Goal: Navigation & Orientation: Find specific page/section

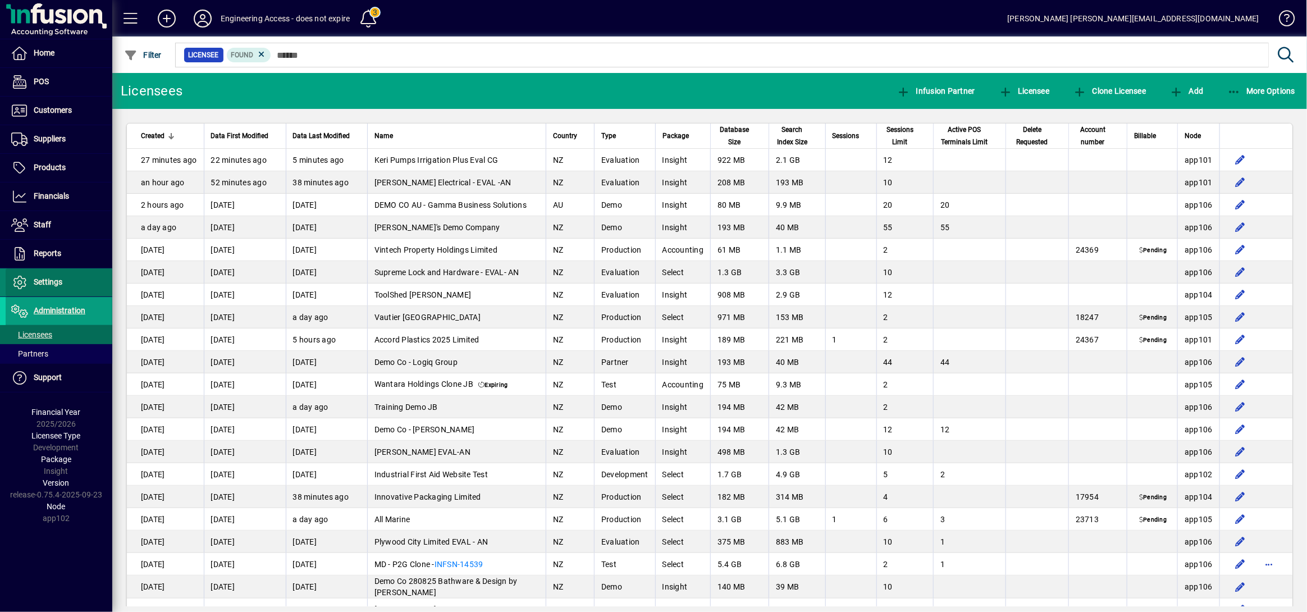
click at [54, 283] on span "Settings" at bounding box center [48, 281] width 29 height 9
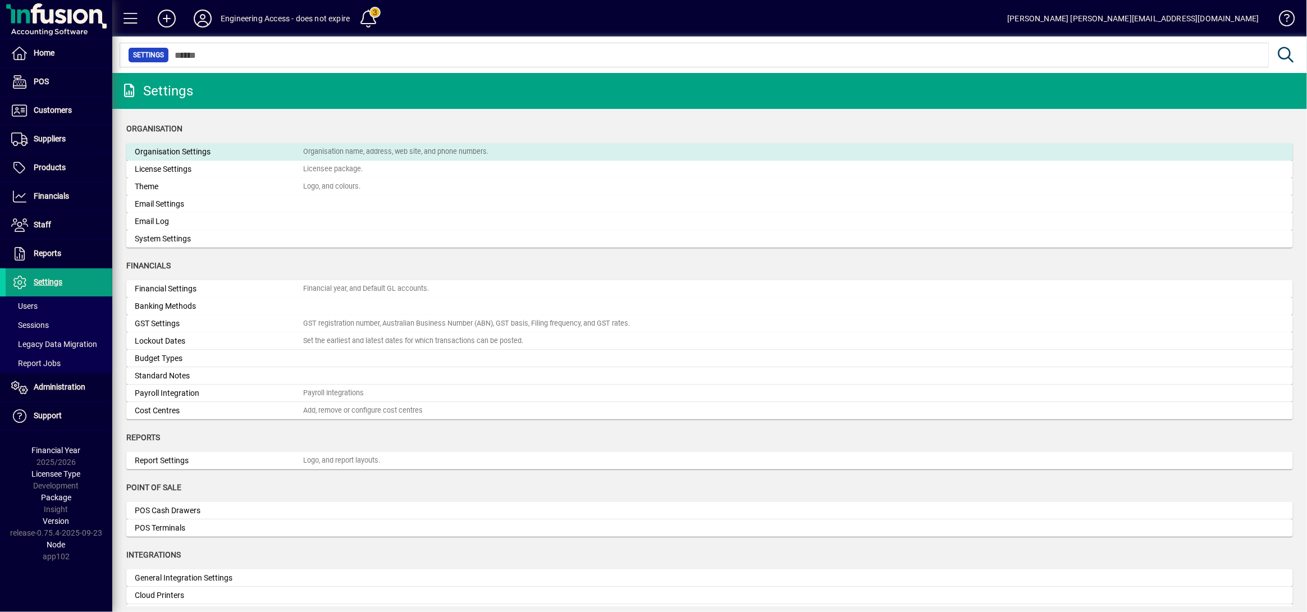
click at [216, 147] on div "Organisation Settings" at bounding box center [219, 152] width 168 height 12
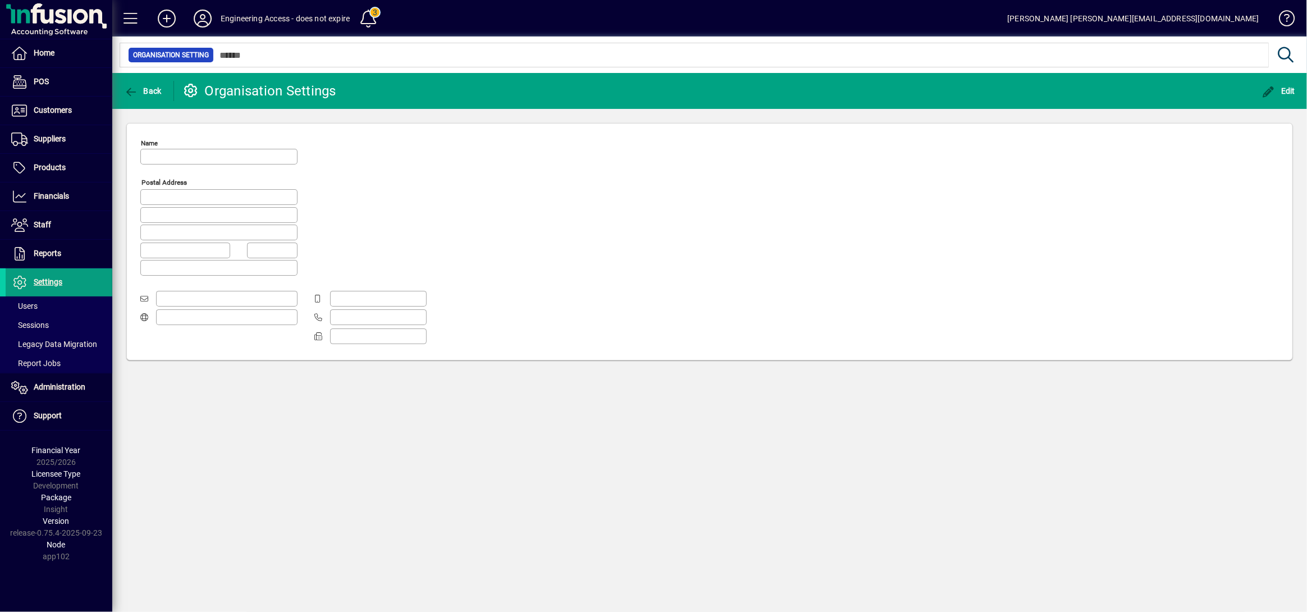
type input "**********"
click at [72, 306] on span at bounding box center [59, 305] width 107 height 27
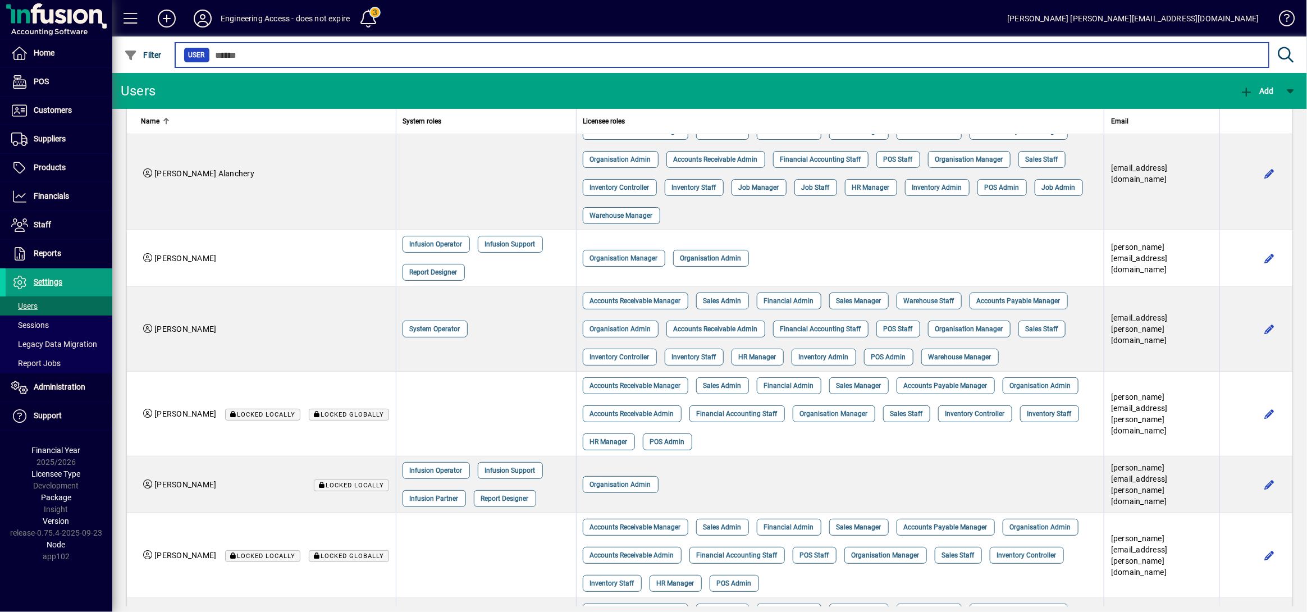
scroll to position [2683, 0]
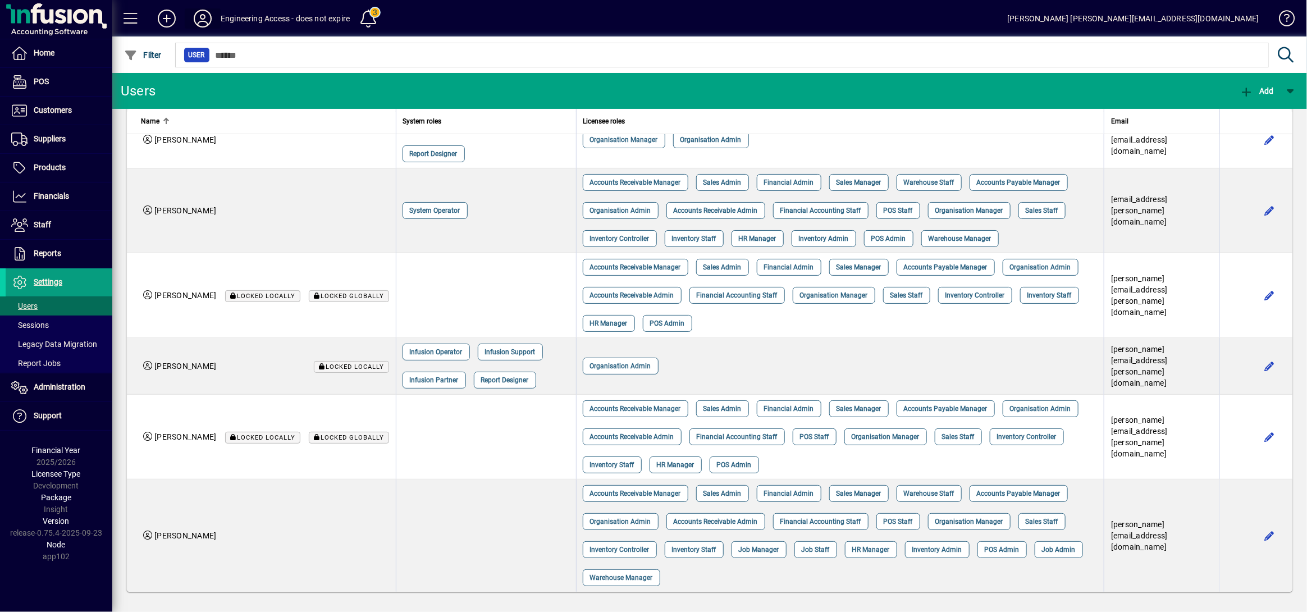
click at [195, 19] on icon at bounding box center [202, 19] width 22 height 18
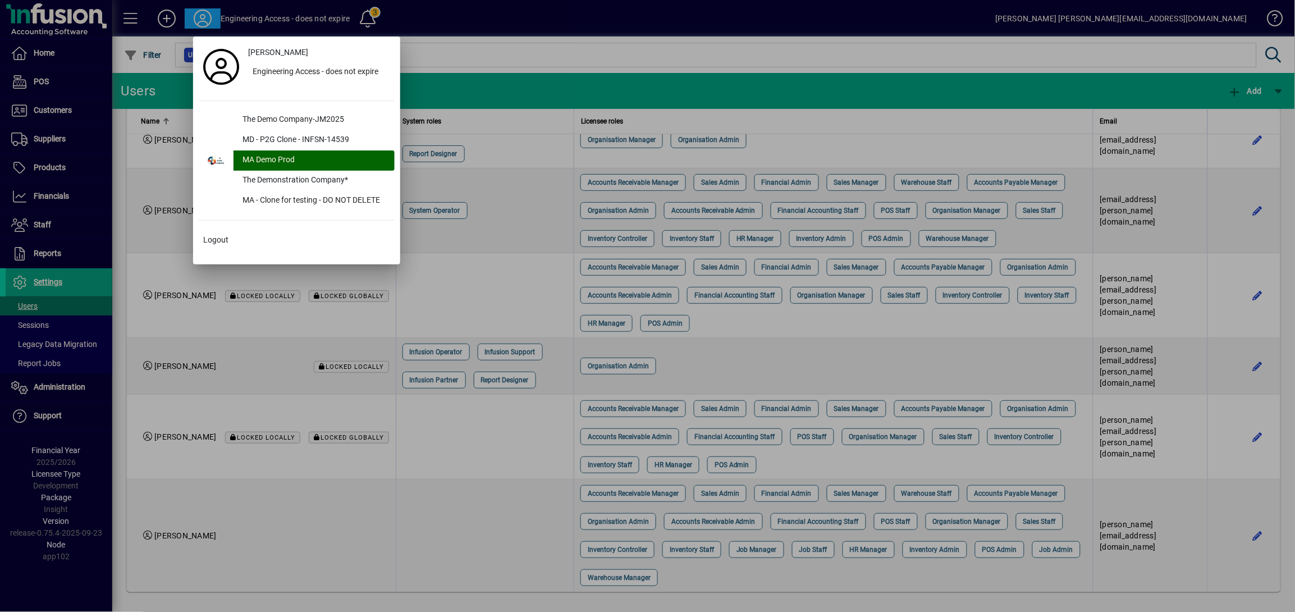
click at [26, 396] on div at bounding box center [647, 306] width 1295 height 612
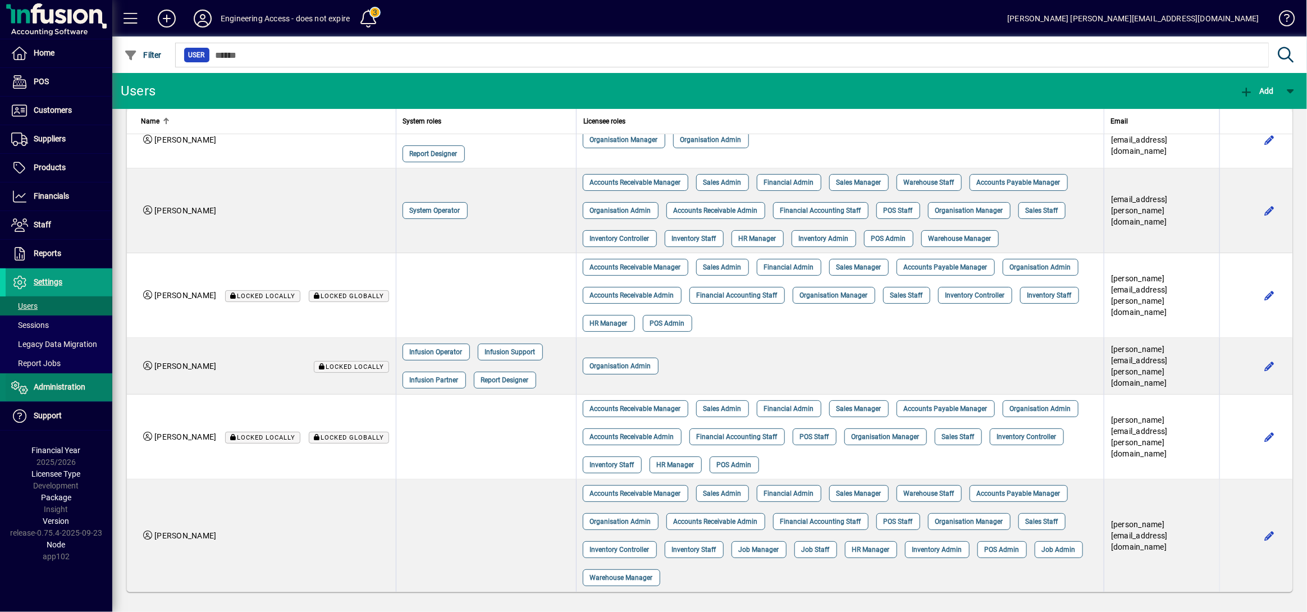
click at [35, 387] on span "Administration" at bounding box center [60, 386] width 52 height 9
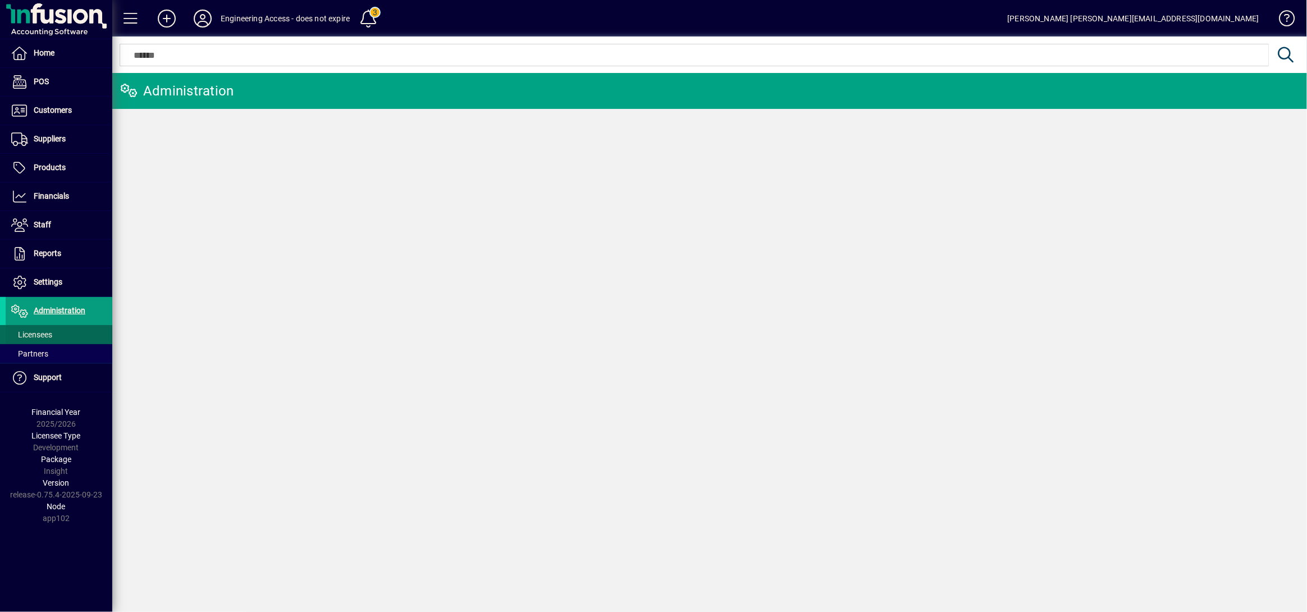
click at [46, 338] on span "Licensees" at bounding box center [31, 334] width 41 height 9
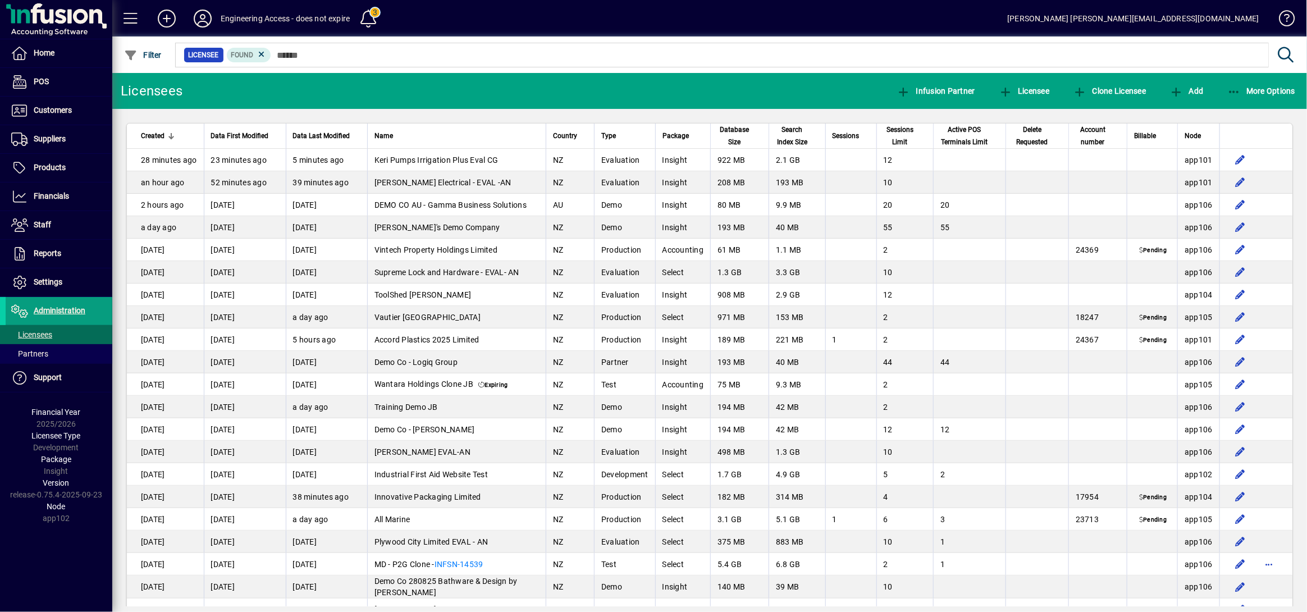
click at [620, 135] on div at bounding box center [621, 133] width 3 height 3
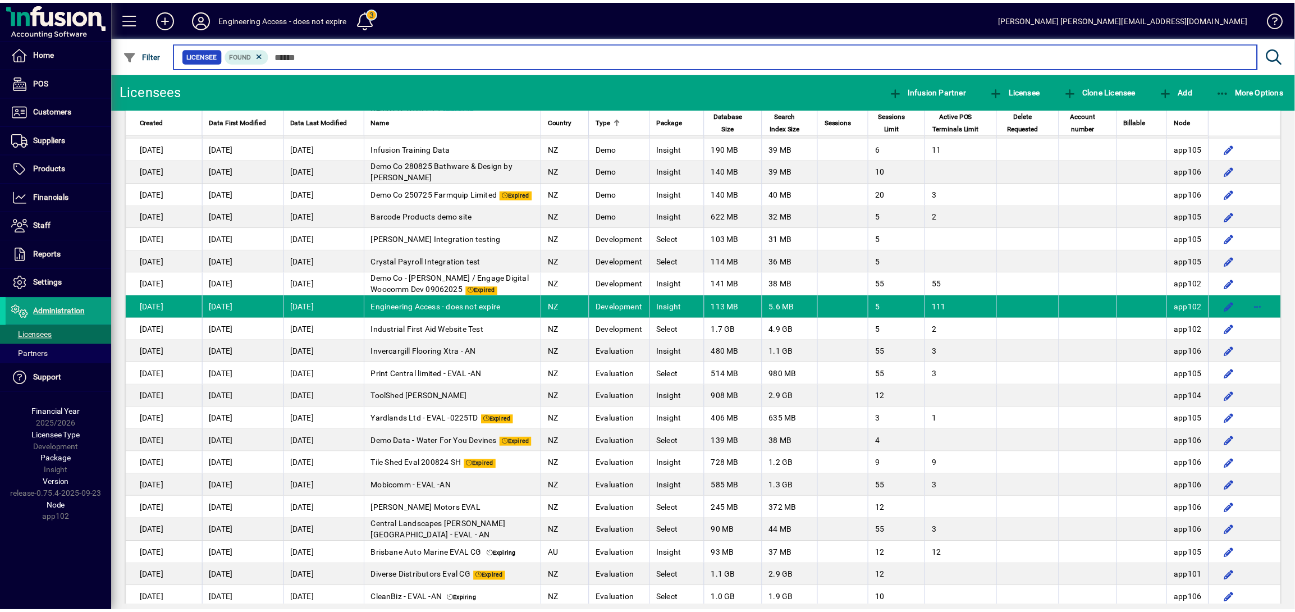
scroll to position [897, 0]
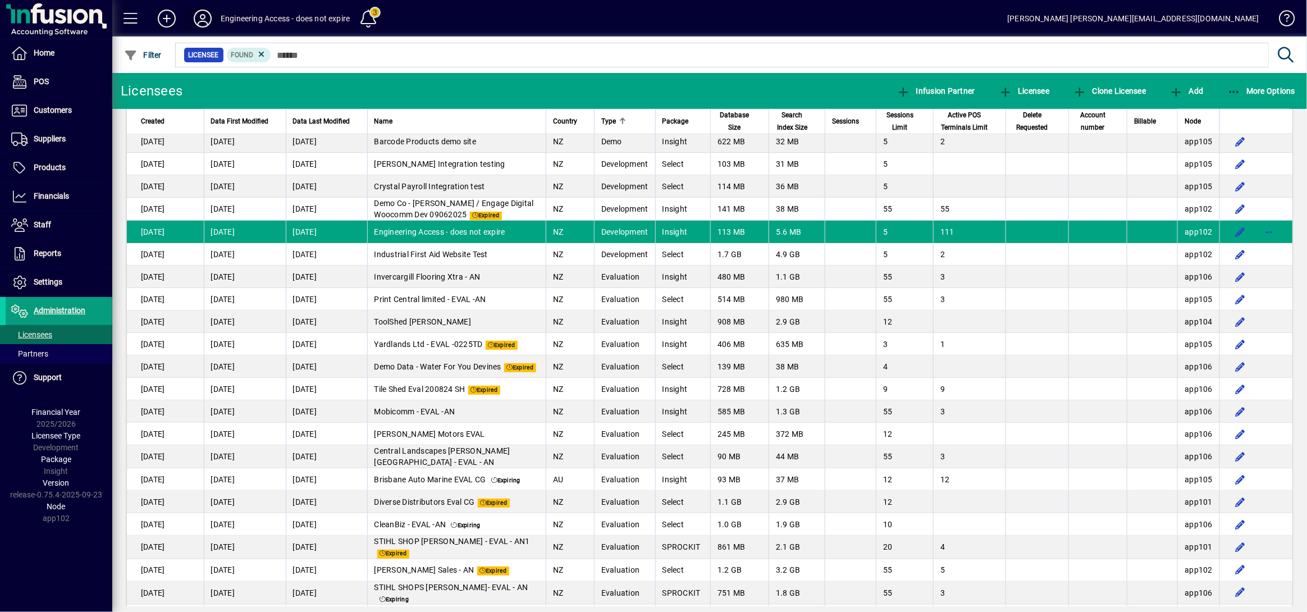
click at [198, 18] on icon at bounding box center [202, 19] width 22 height 18
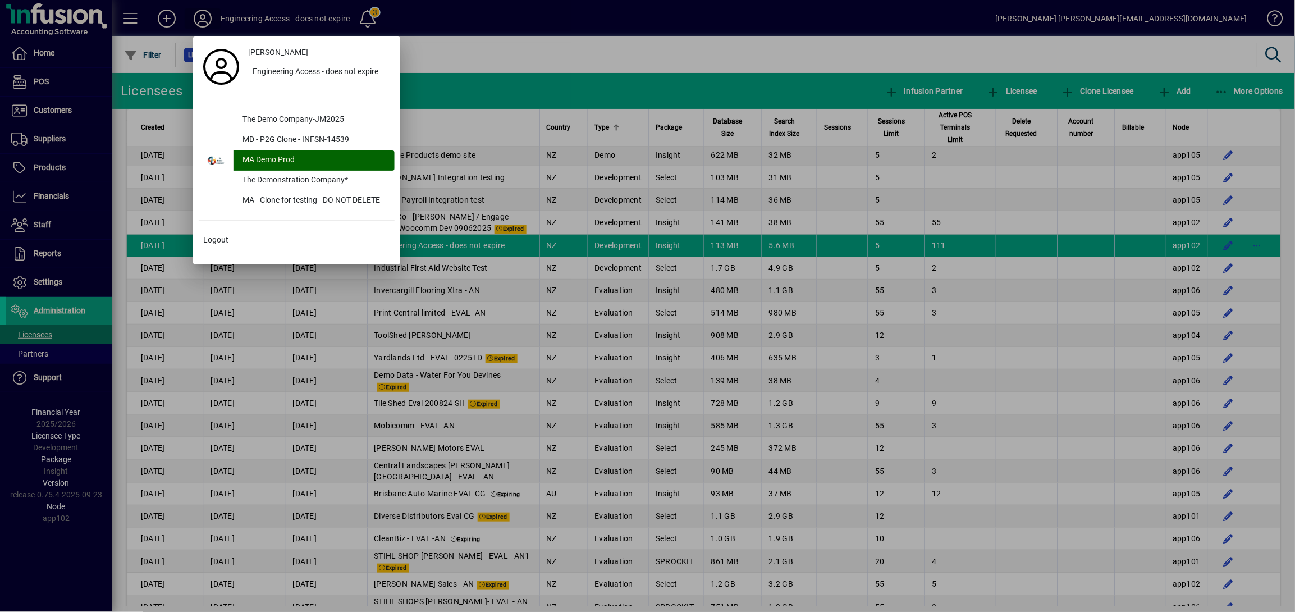
scroll to position [911, 0]
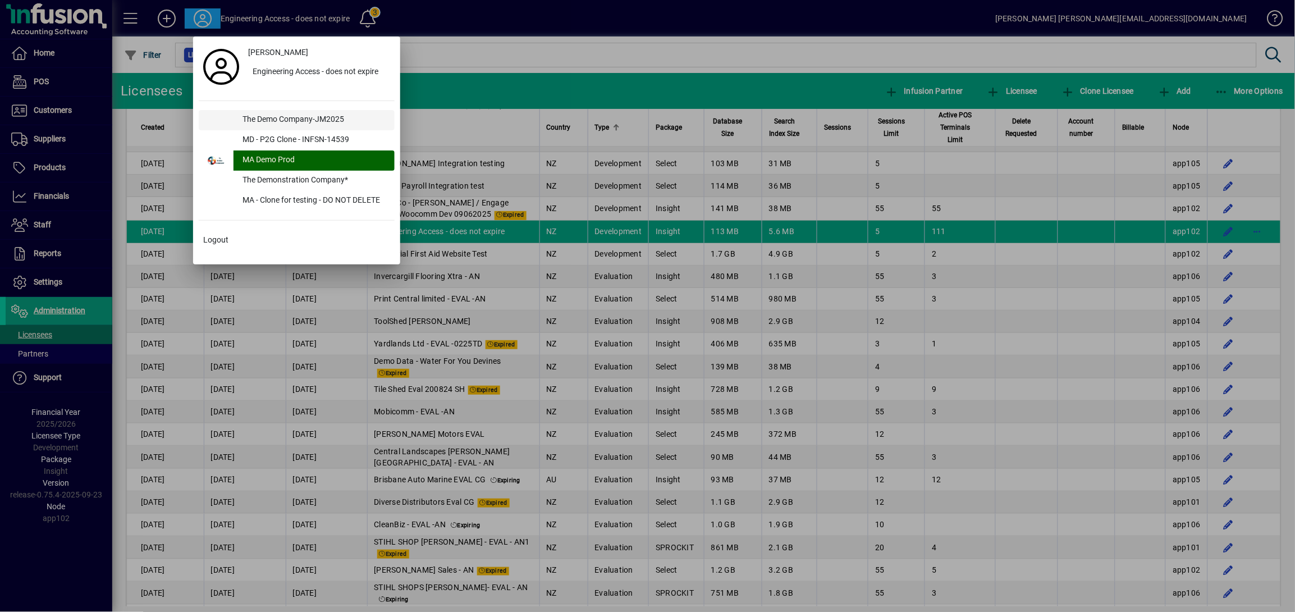
click at [281, 117] on div "The Demo Company-JM2025" at bounding box center [313, 120] width 161 height 20
